Goal: Task Accomplishment & Management: Manage account settings

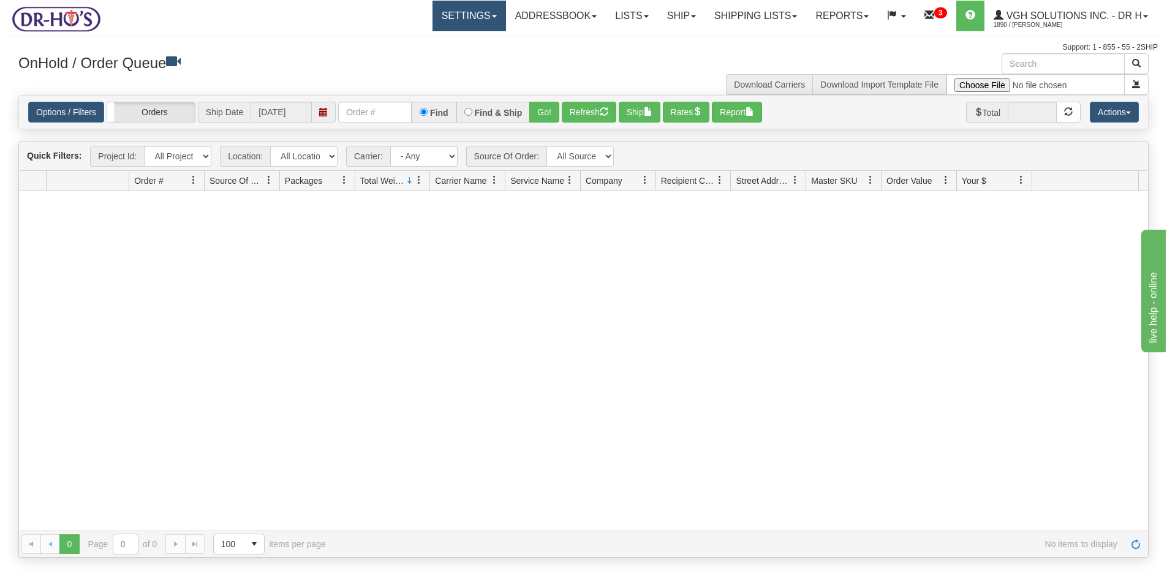
click at [446, 18] on link "Settings" at bounding box center [469, 16] width 74 height 31
click at [442, 39] on link "Shipping Preferences" at bounding box center [444, 43] width 122 height 16
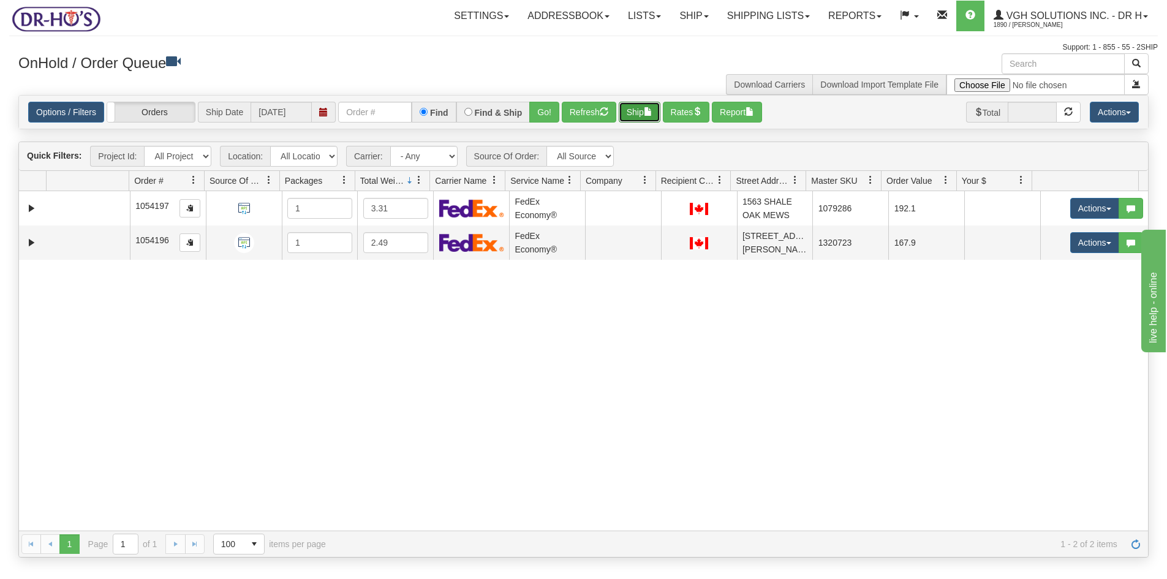
click at [640, 115] on button "Ship" at bounding box center [640, 112] width 42 height 21
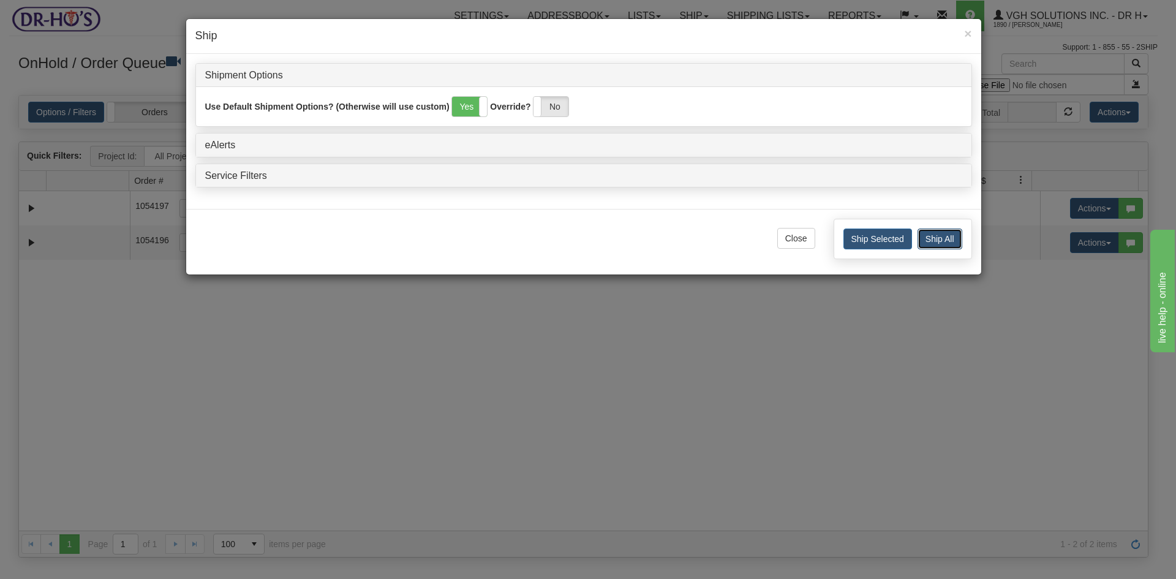
click at [943, 241] on button "Ship All" at bounding box center [940, 238] width 45 height 21
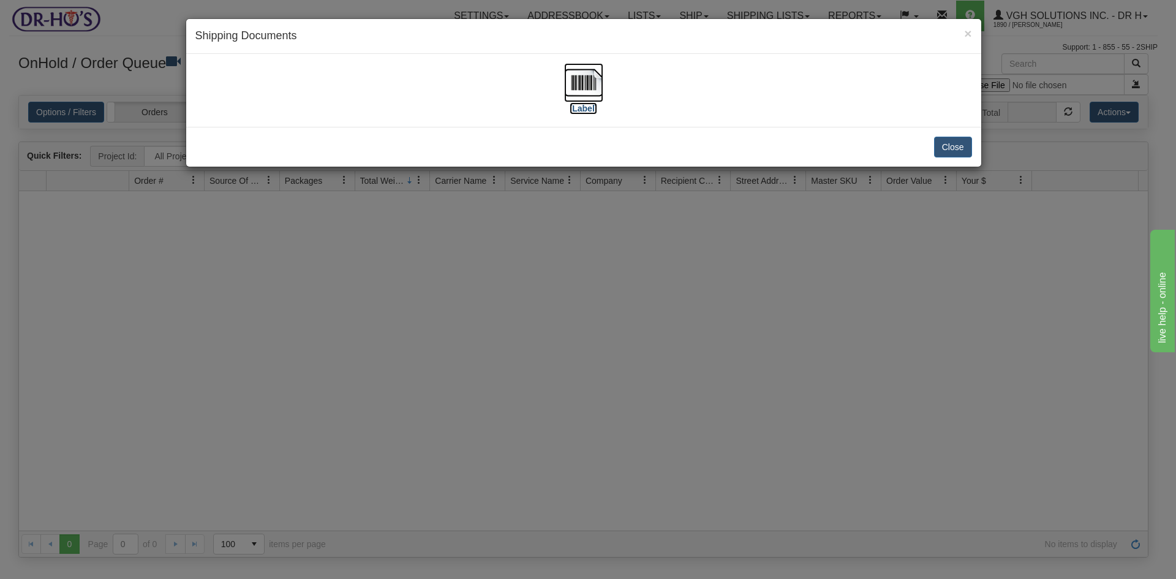
click at [578, 86] on img at bounding box center [583, 82] width 39 height 39
click at [949, 140] on button "Close" at bounding box center [953, 147] width 38 height 21
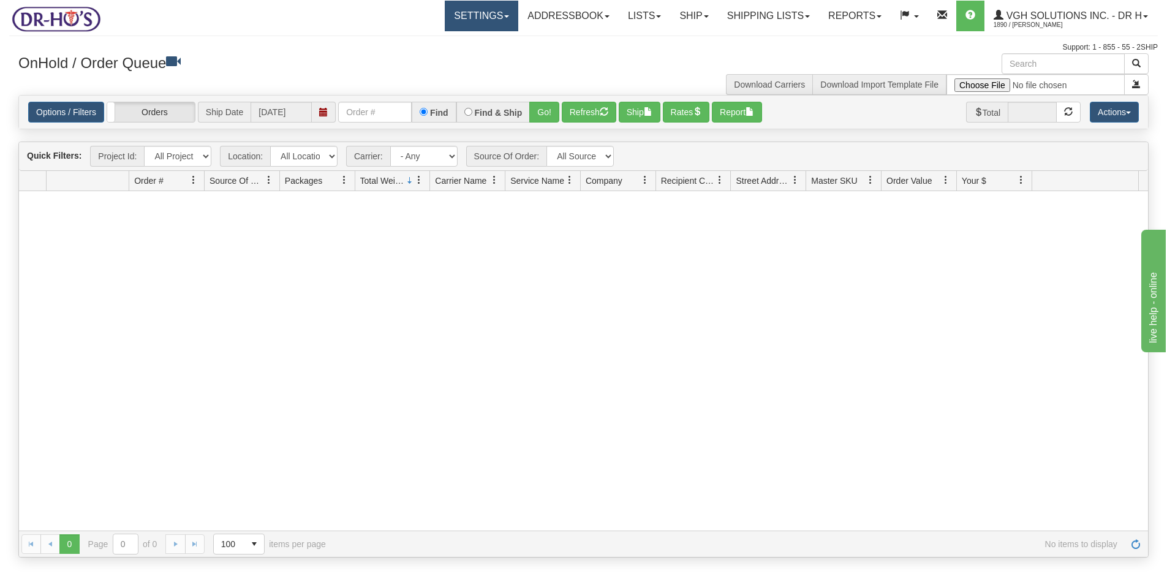
click at [458, 21] on link "Settings" at bounding box center [482, 16] width 74 height 31
click at [447, 38] on link "Shipping Preferences" at bounding box center [457, 43] width 122 height 16
